Goal: Task Accomplishment & Management: Manage account settings

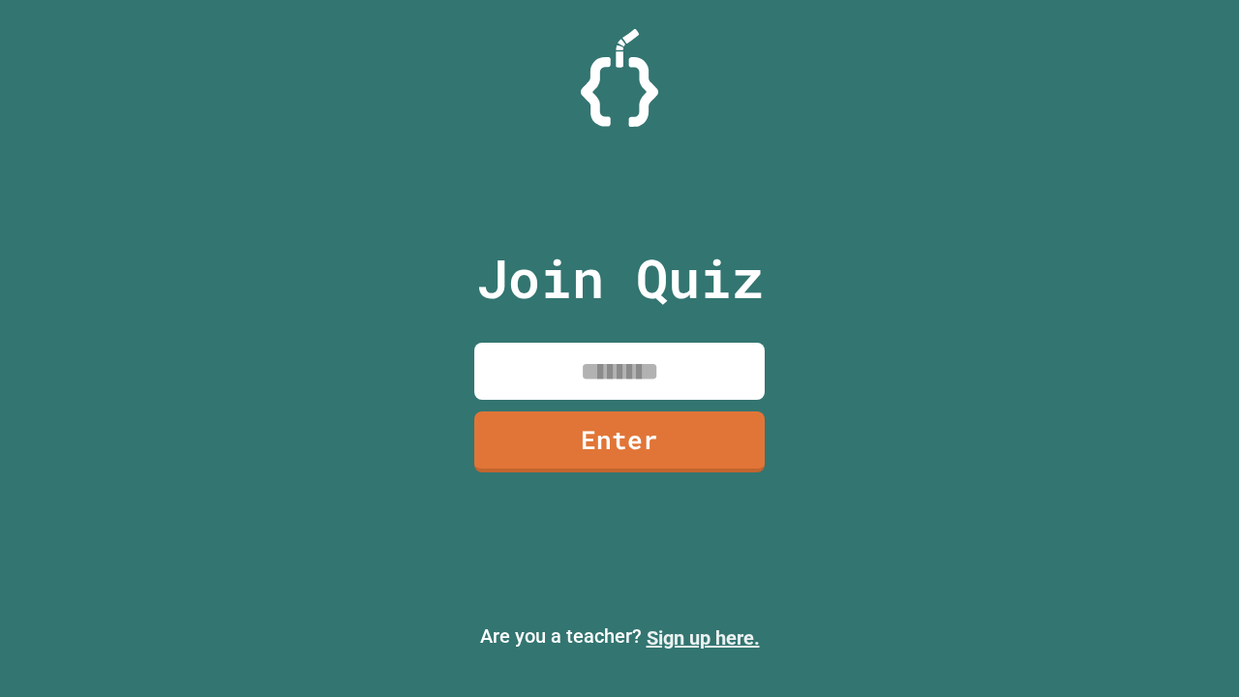
click at [703, 638] on link "Sign up here." at bounding box center [703, 637] width 113 height 23
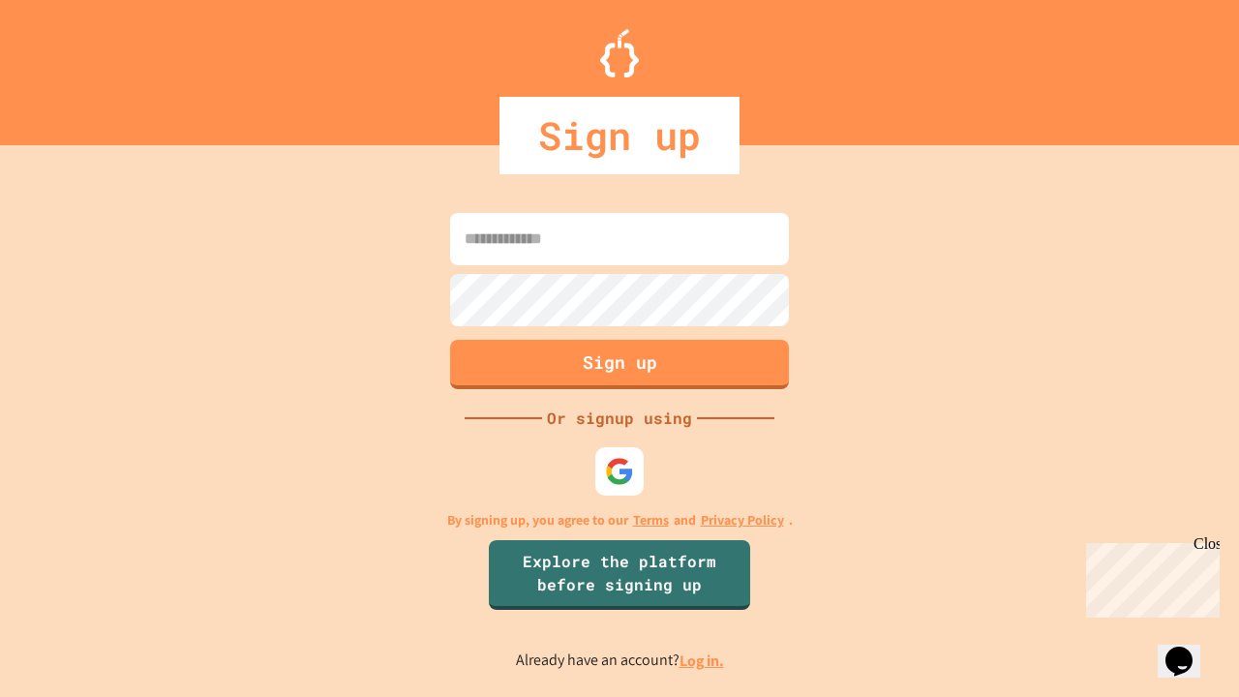
click at [703, 660] on link "Log in." at bounding box center [701, 660] width 45 height 20
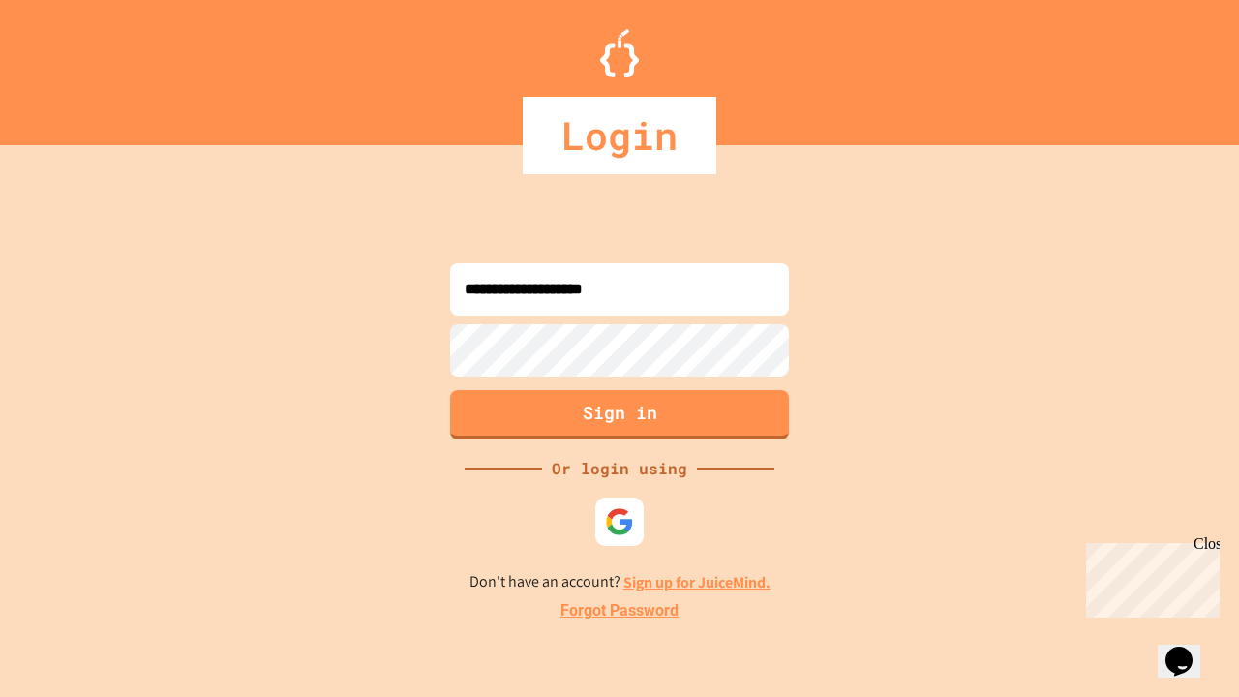
type input "**********"
